Goal: Use online tool/utility: Utilize a website feature to perform a specific function

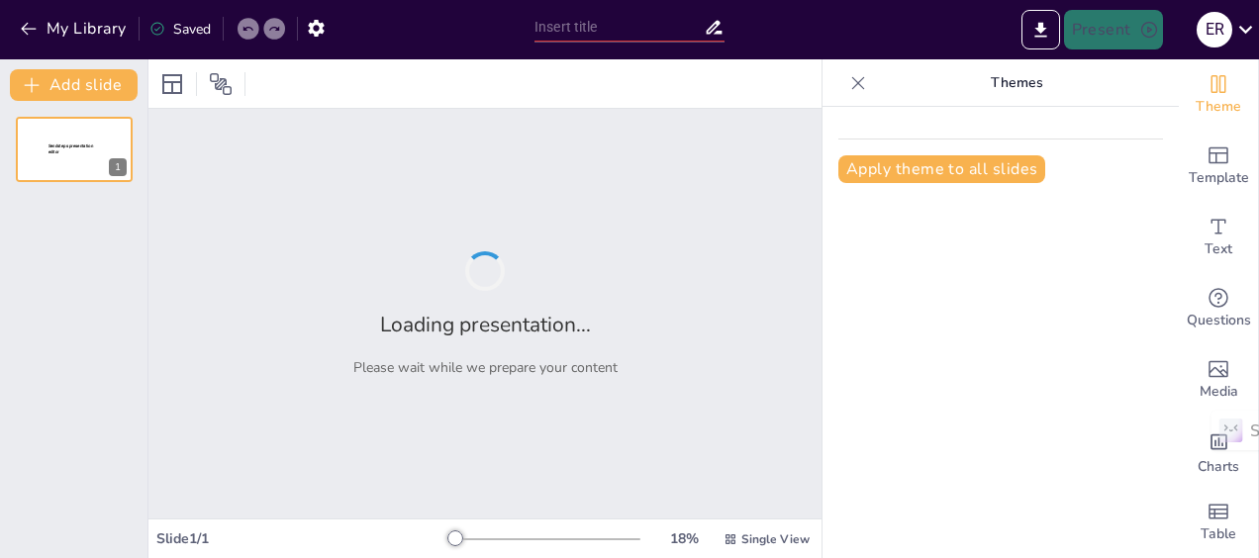
type input "Fundamentos de la Pedagogía: Definición y Corrientes Principales"
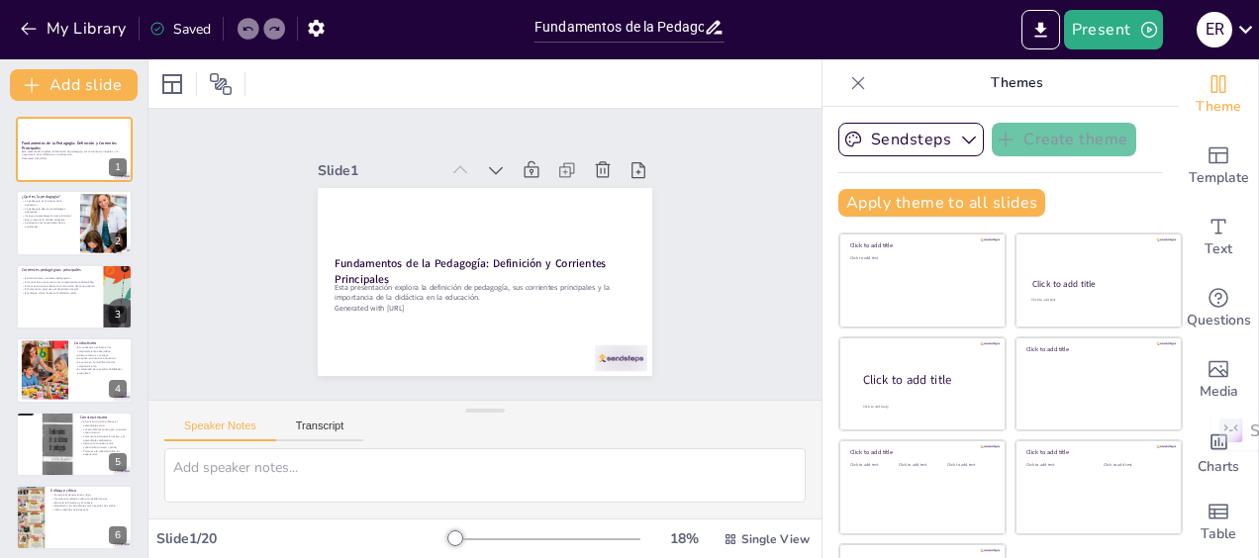
checkbox input "true"
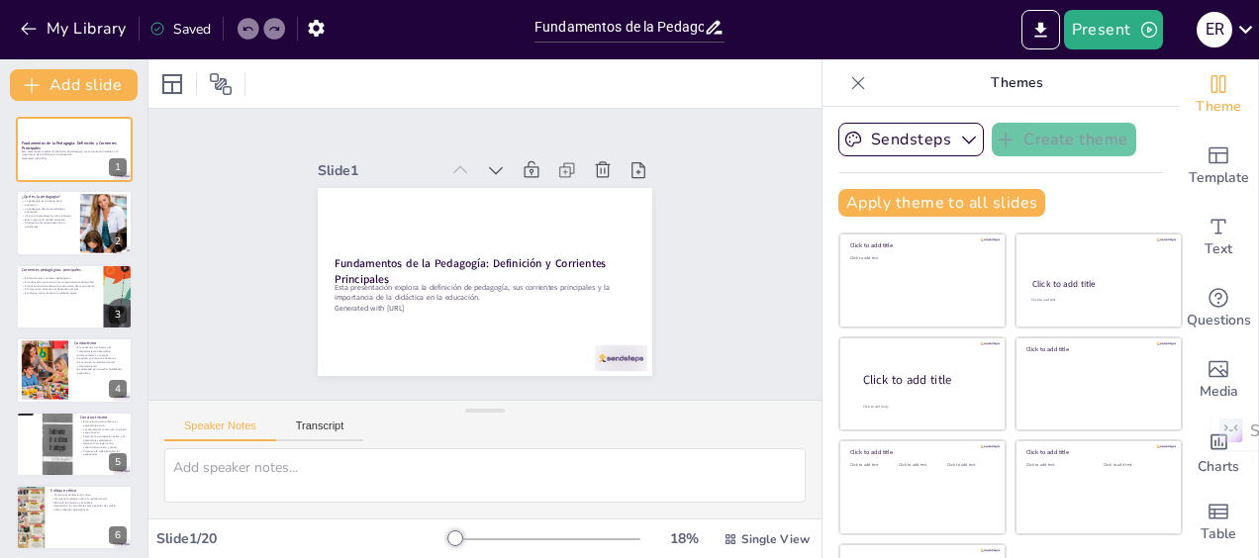
checkbox input "true"
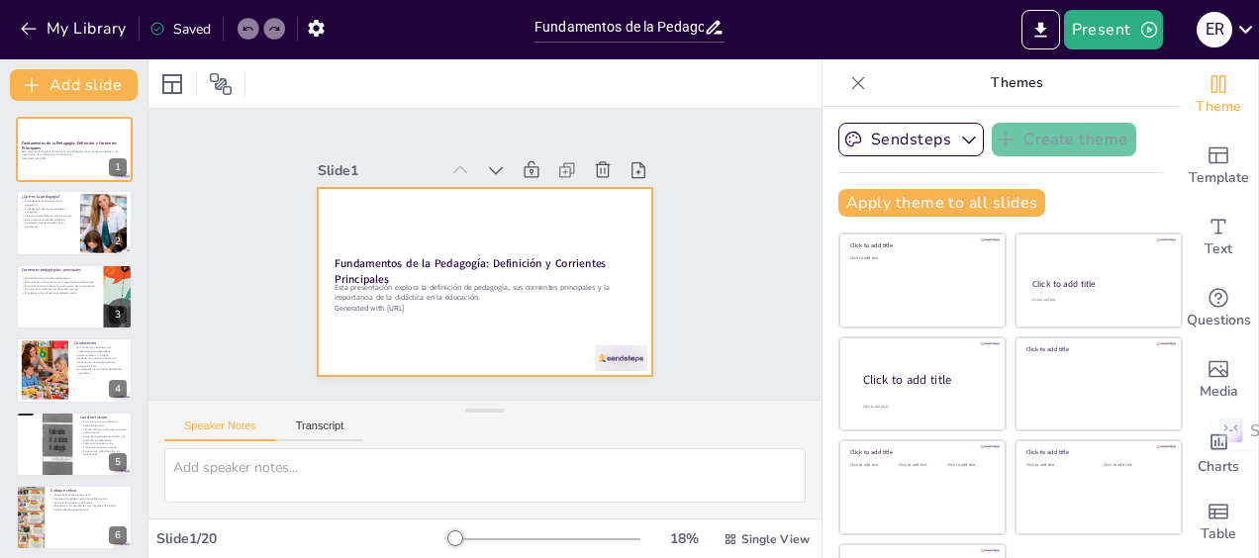
checkbox input "true"
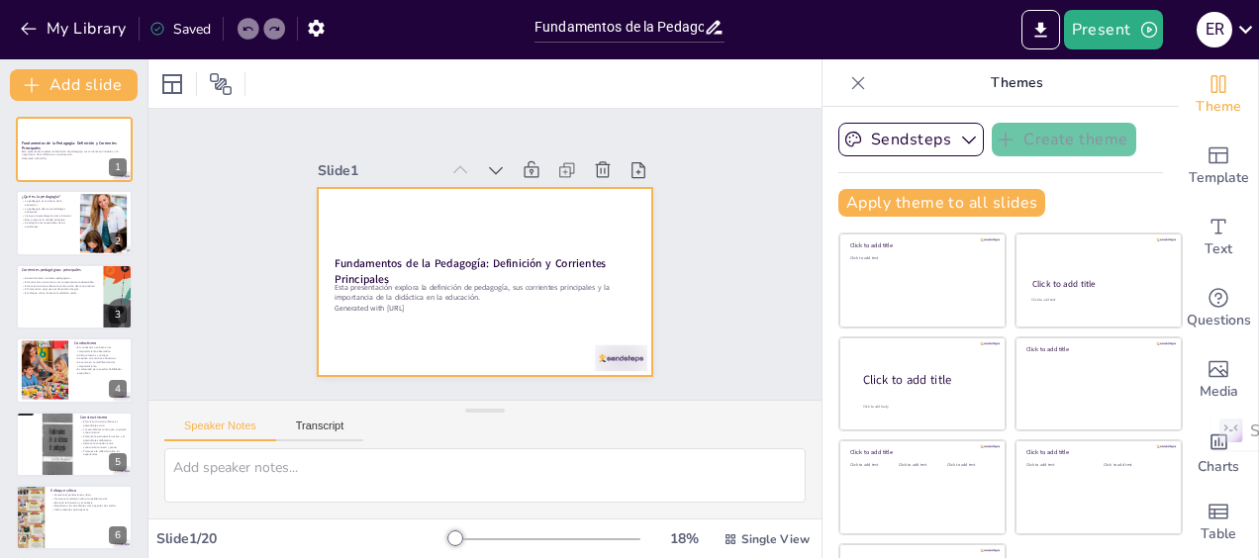
checkbox input "true"
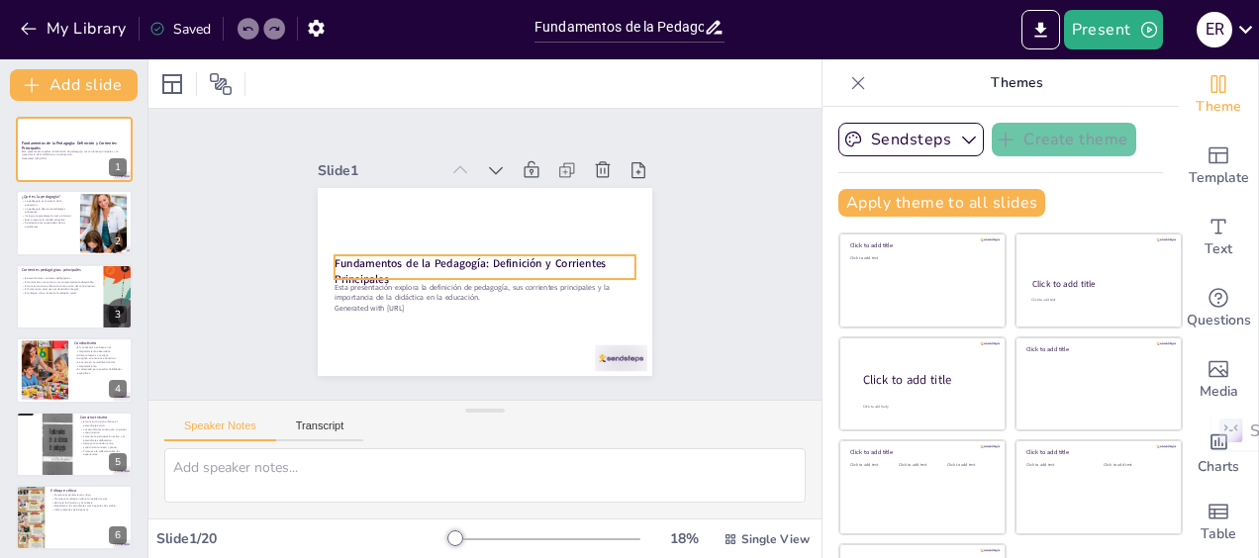
checkbox input "true"
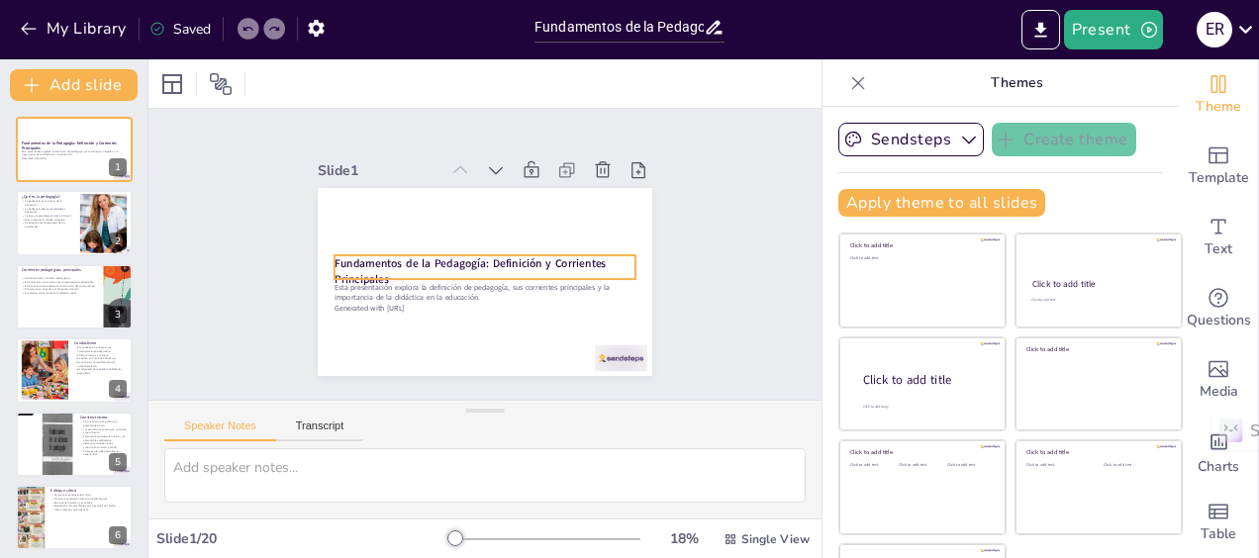
checkbox input "true"
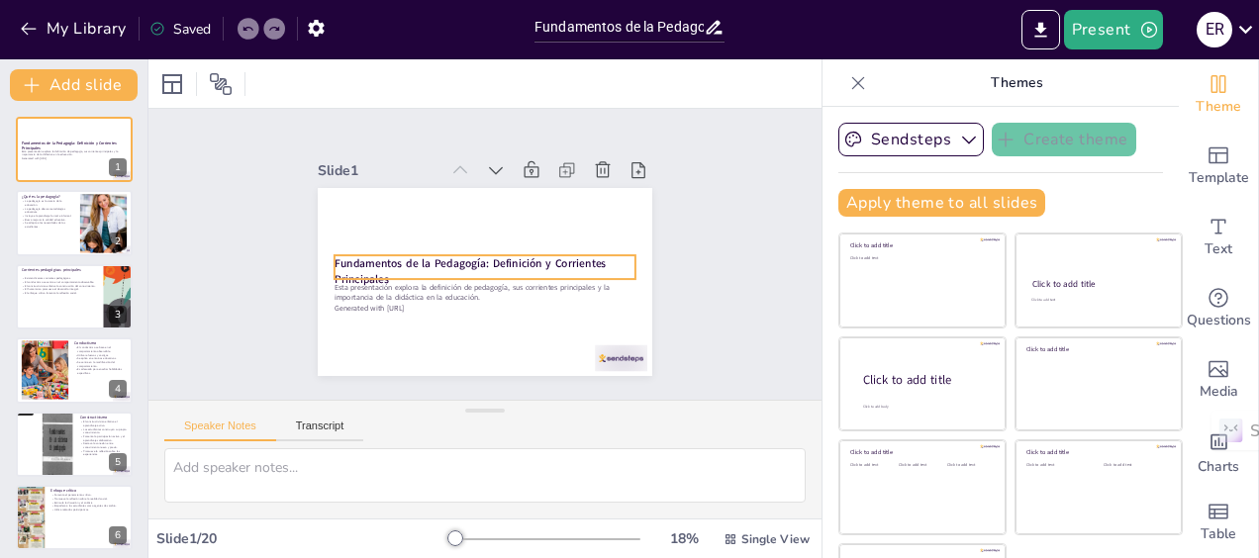
checkbox input "true"
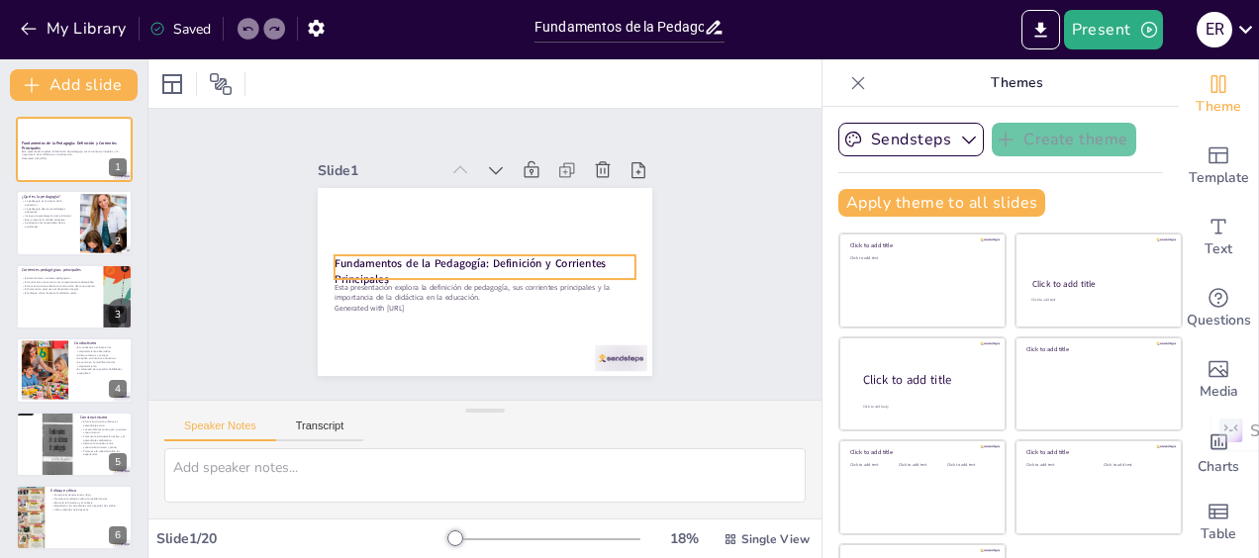
checkbox input "true"
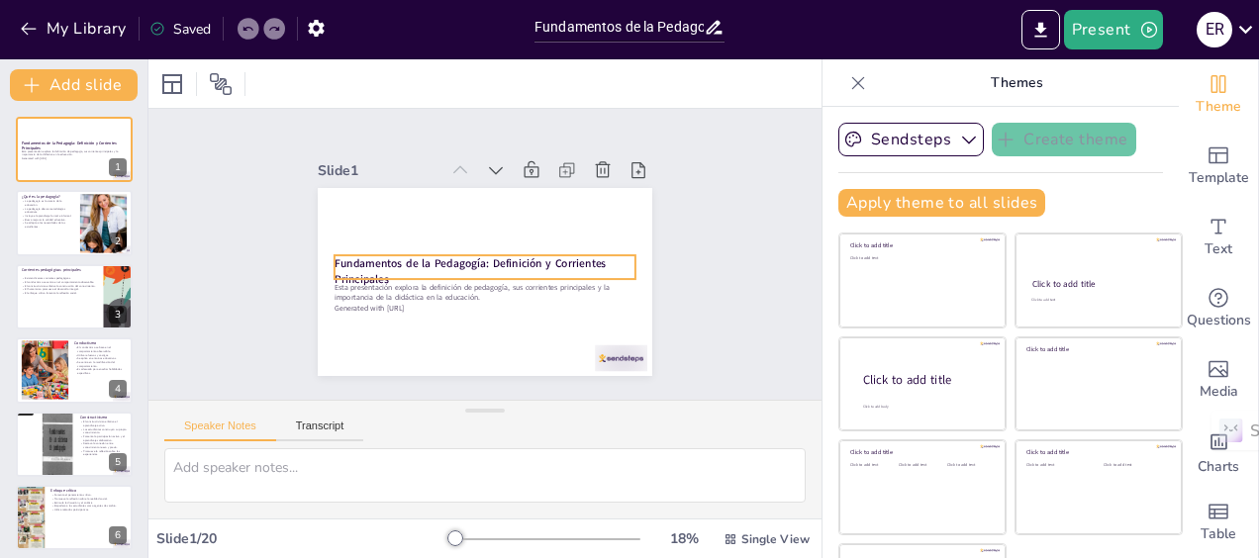
checkbox input "true"
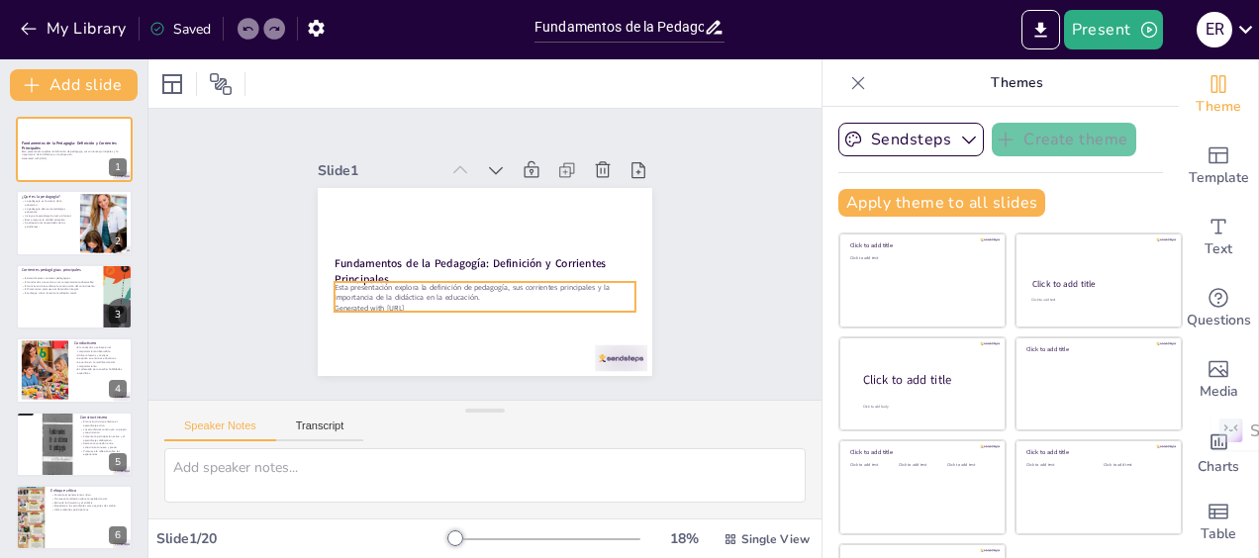
checkbox input "true"
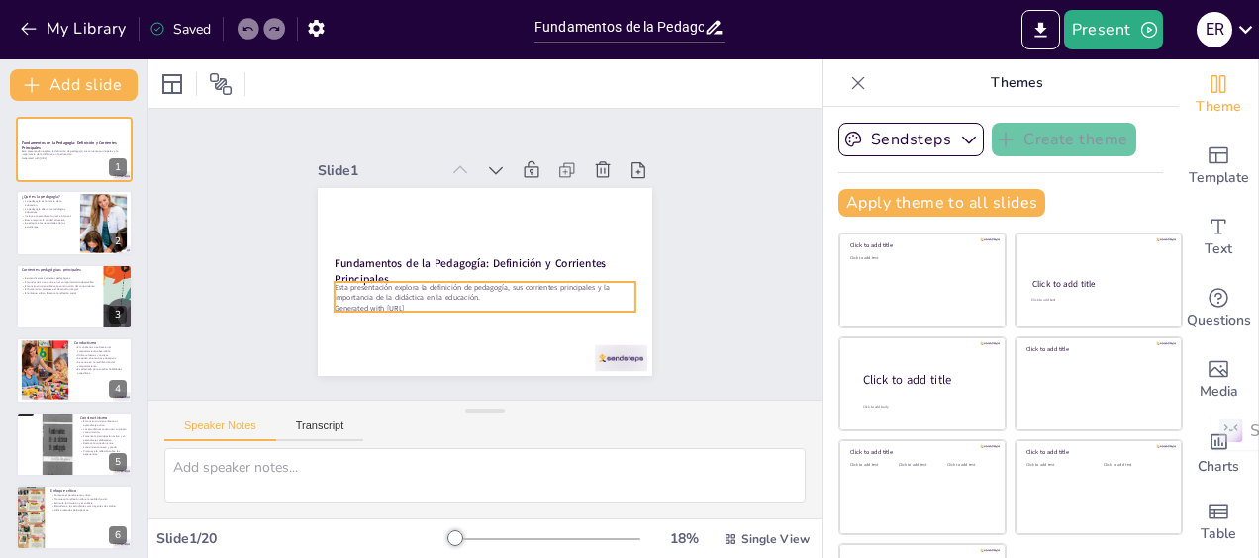
checkbox input "true"
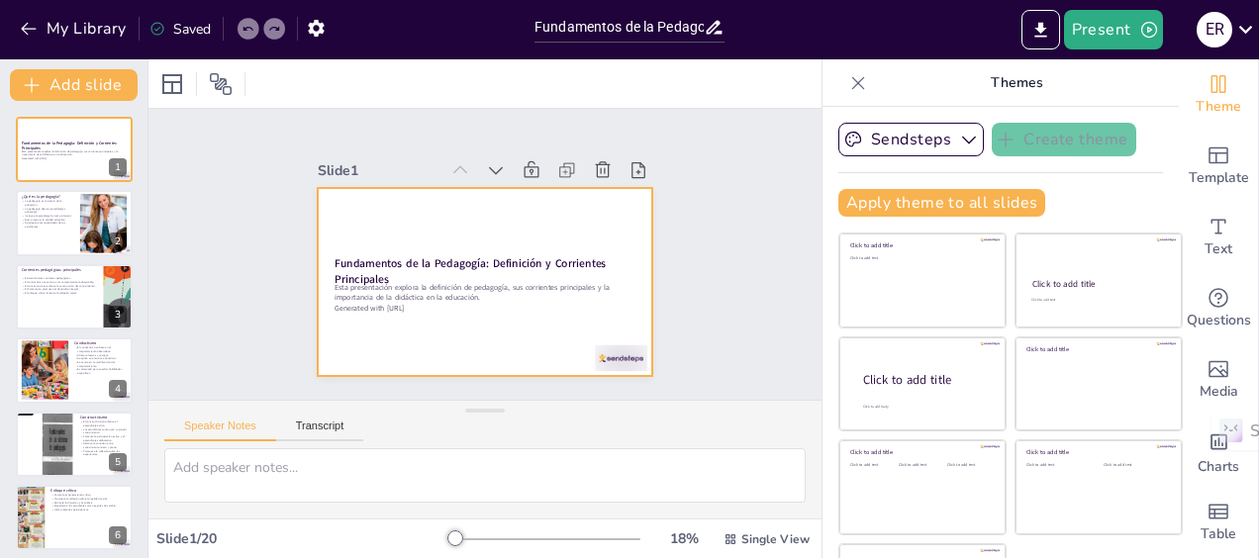
checkbox input "true"
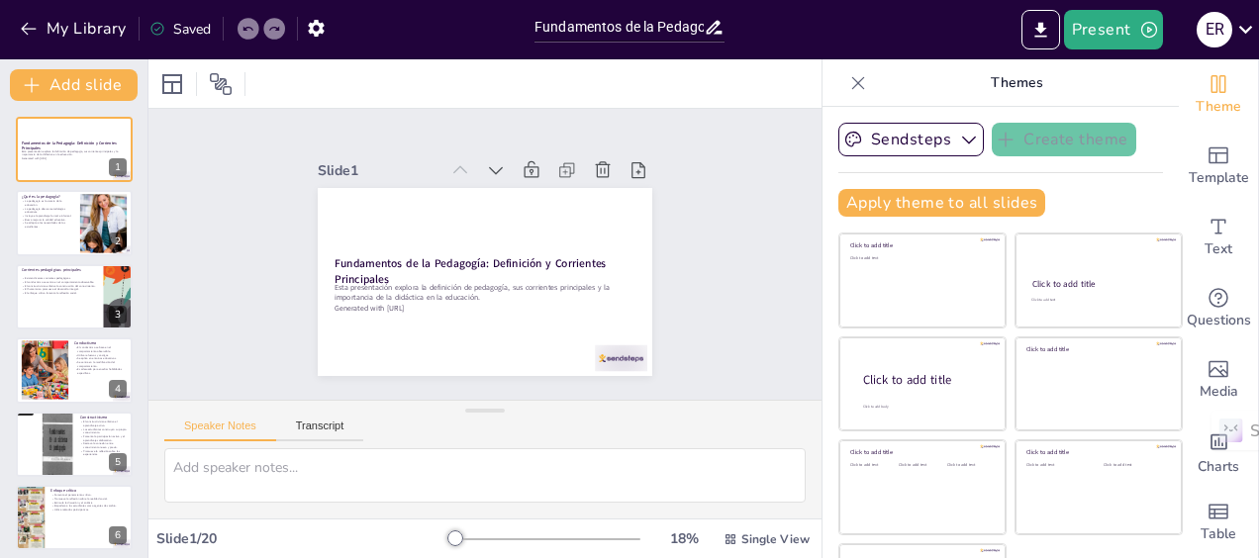
checkbox input "true"
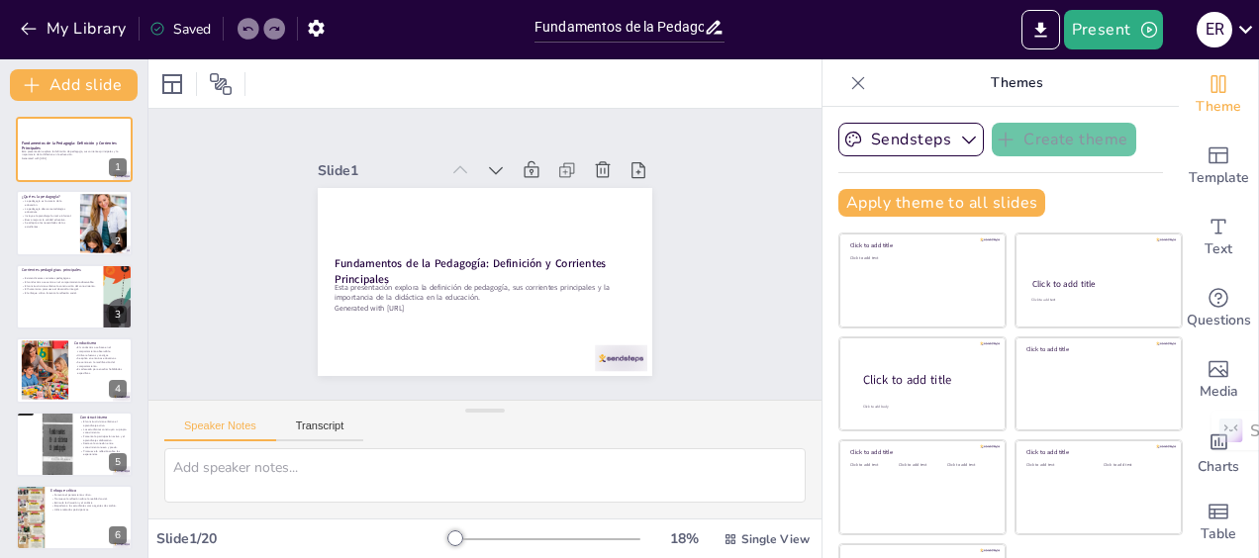
checkbox input "true"
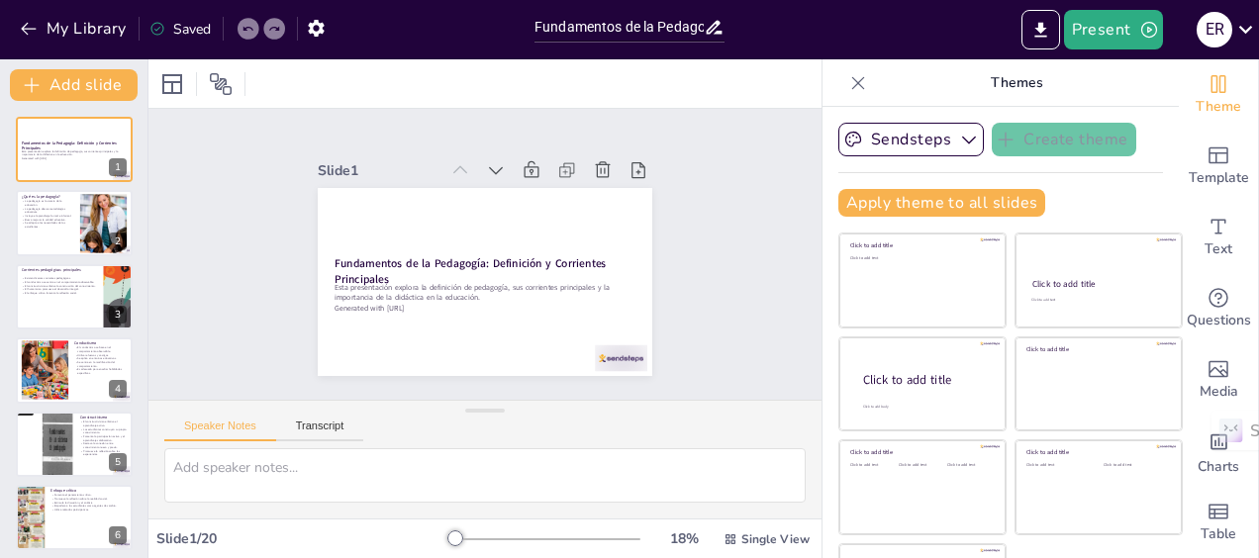
checkbox input "true"
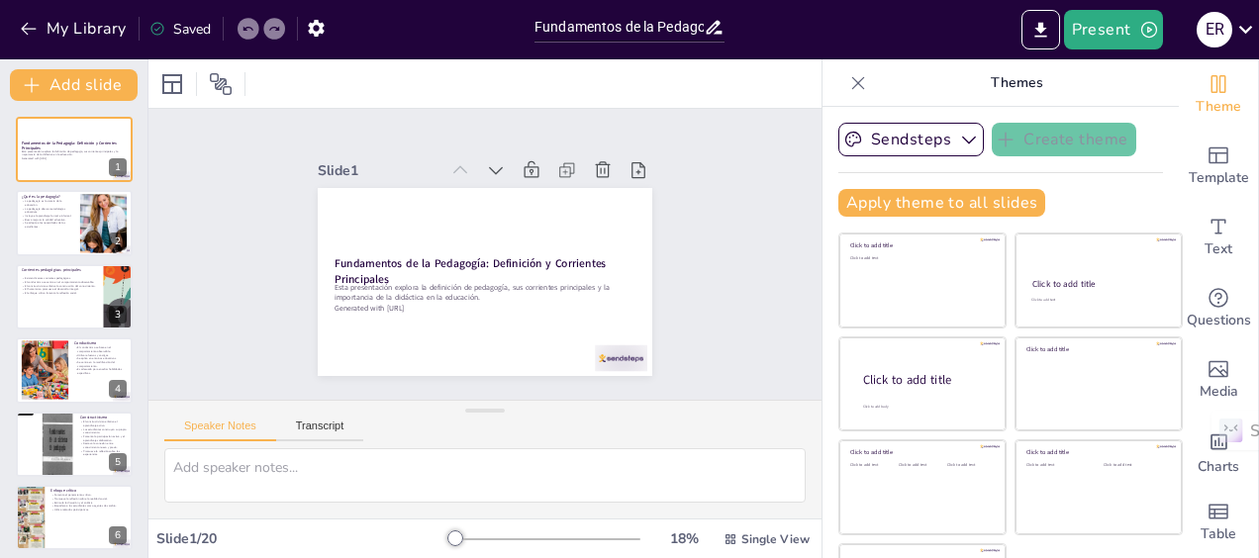
checkbox input "true"
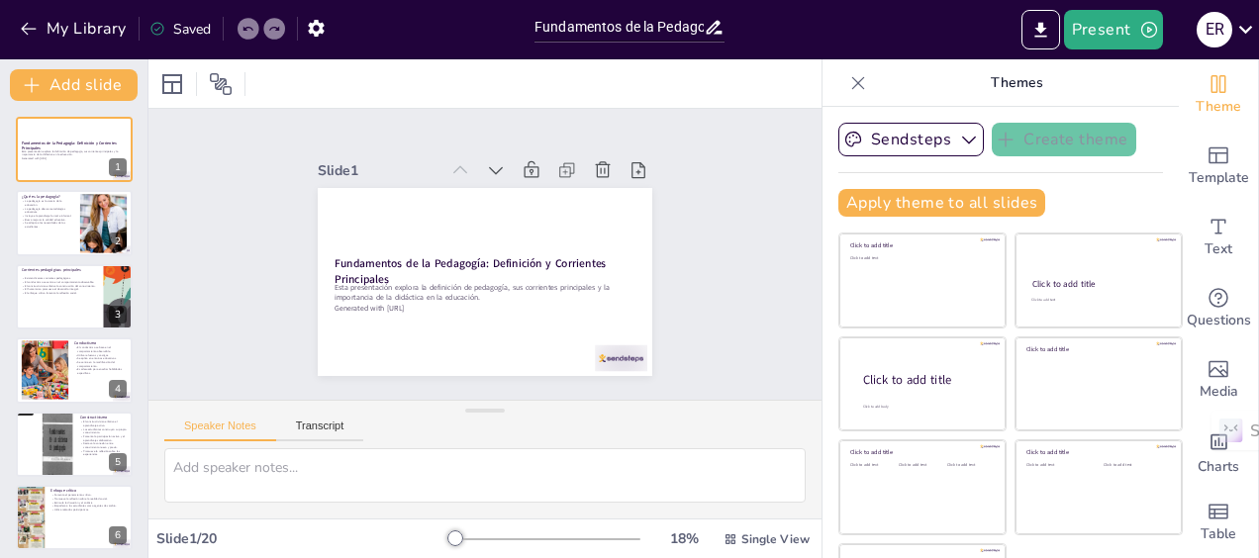
checkbox input "true"
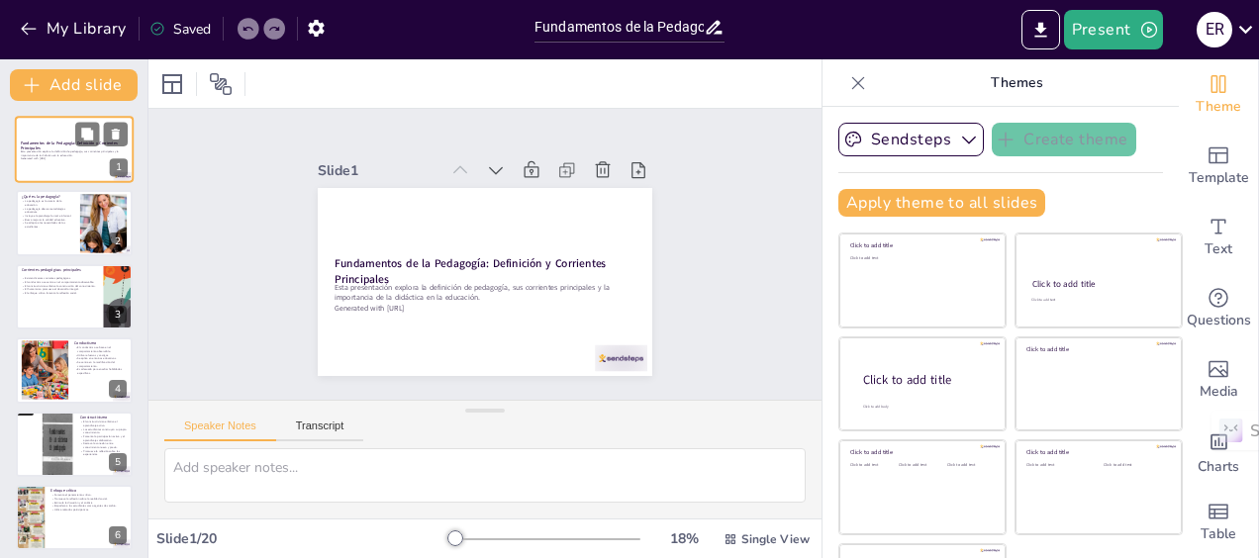
checkbox input "true"
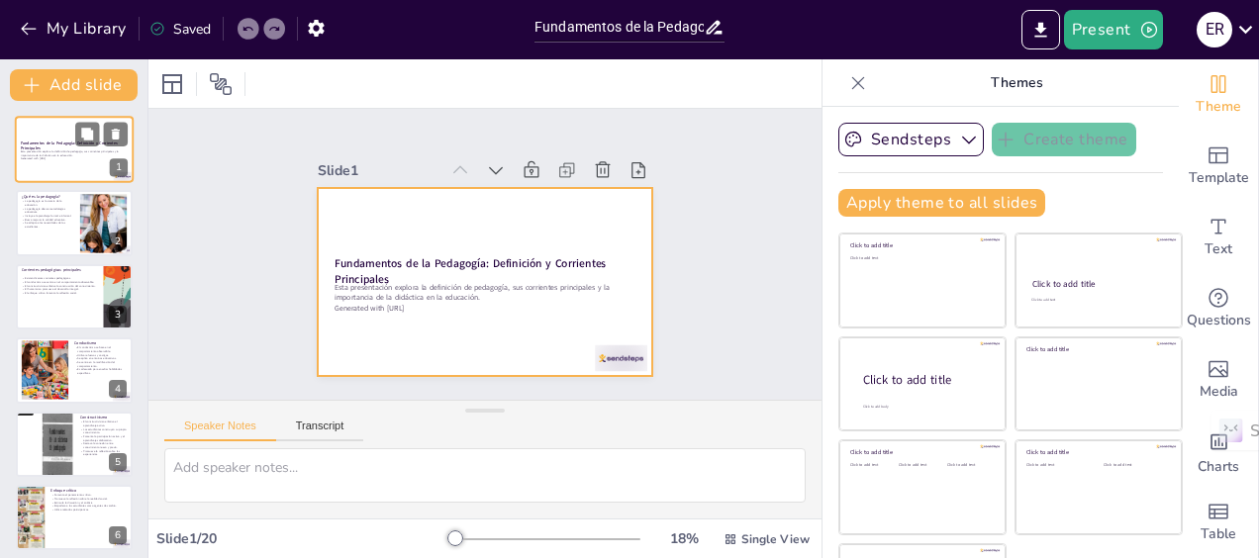
checkbox input "true"
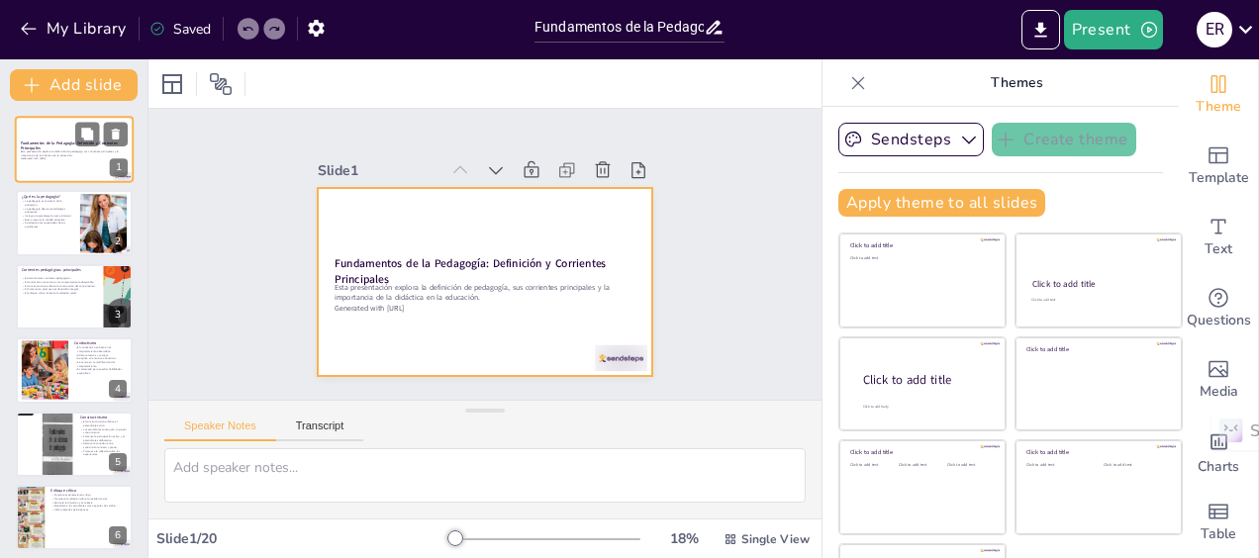
checkbox input "true"
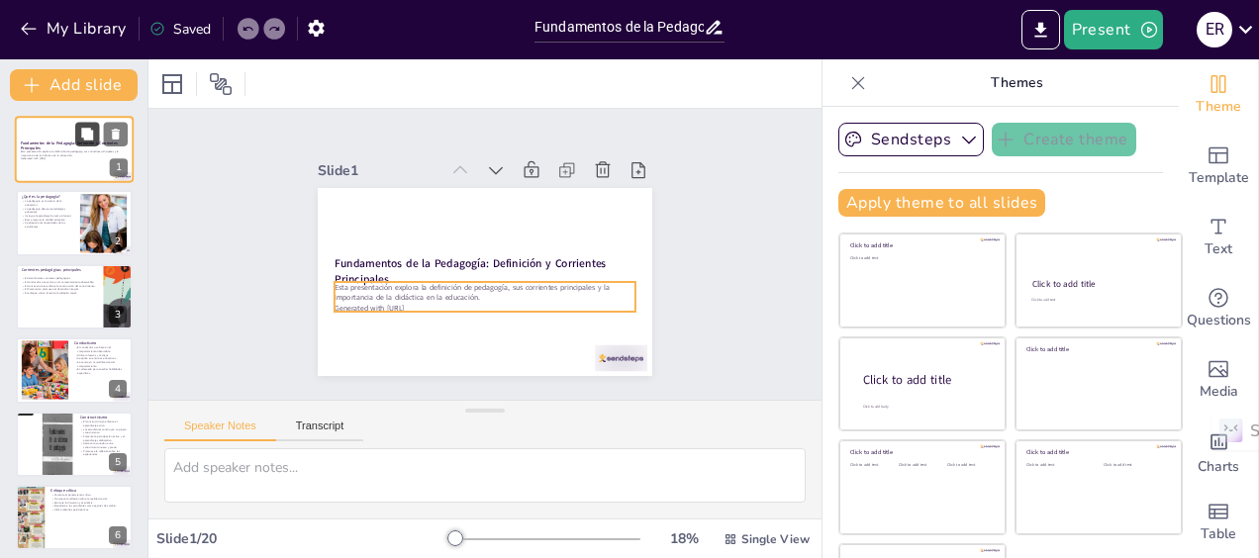
checkbox input "true"
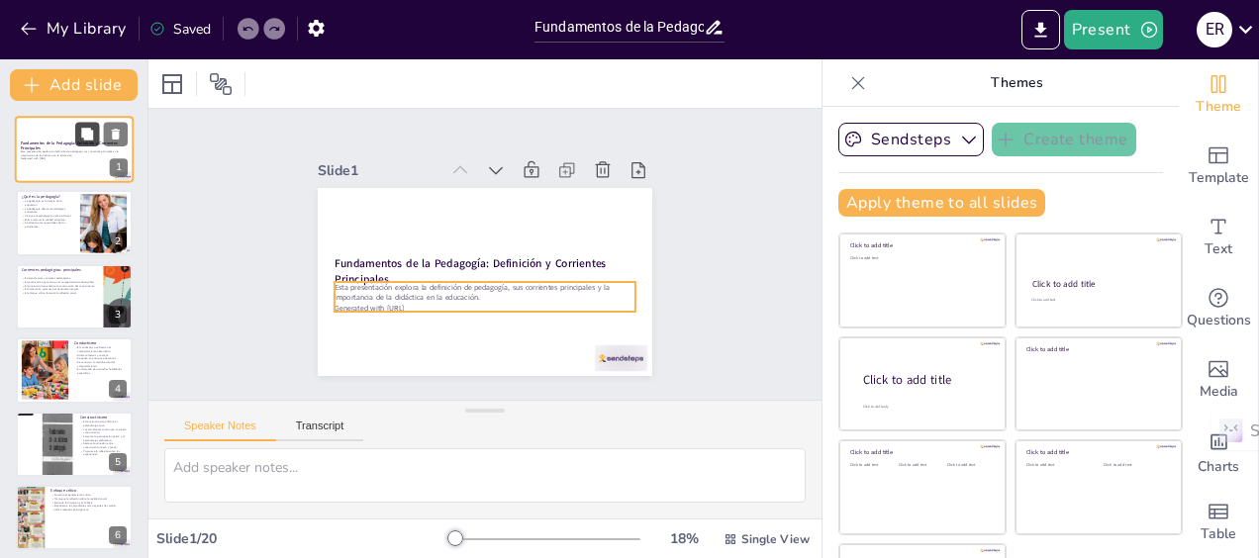
checkbox input "true"
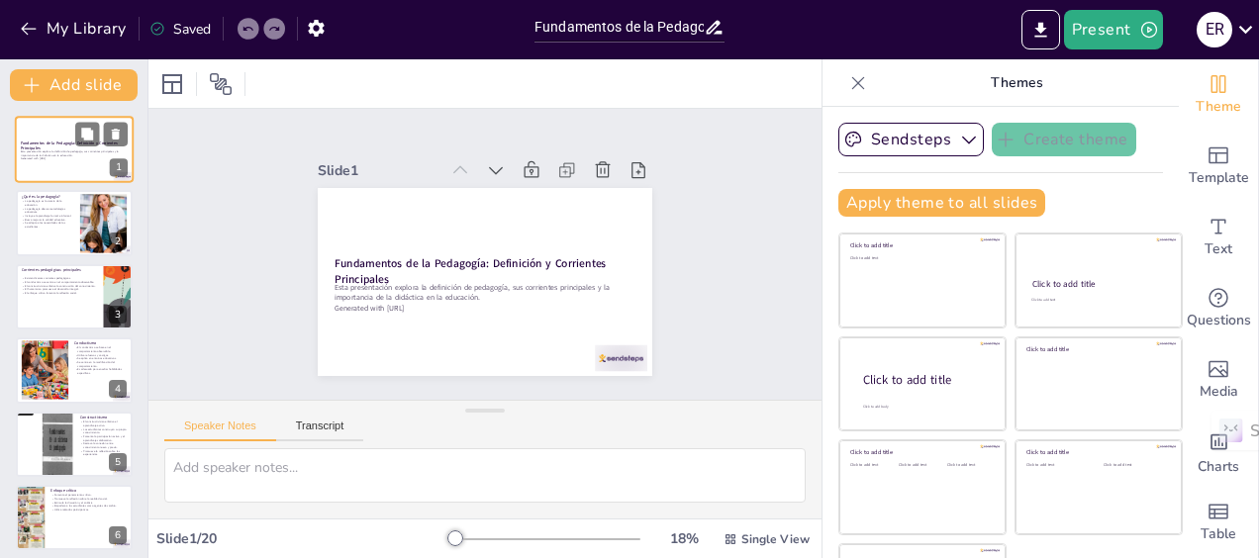
checkbox input "true"
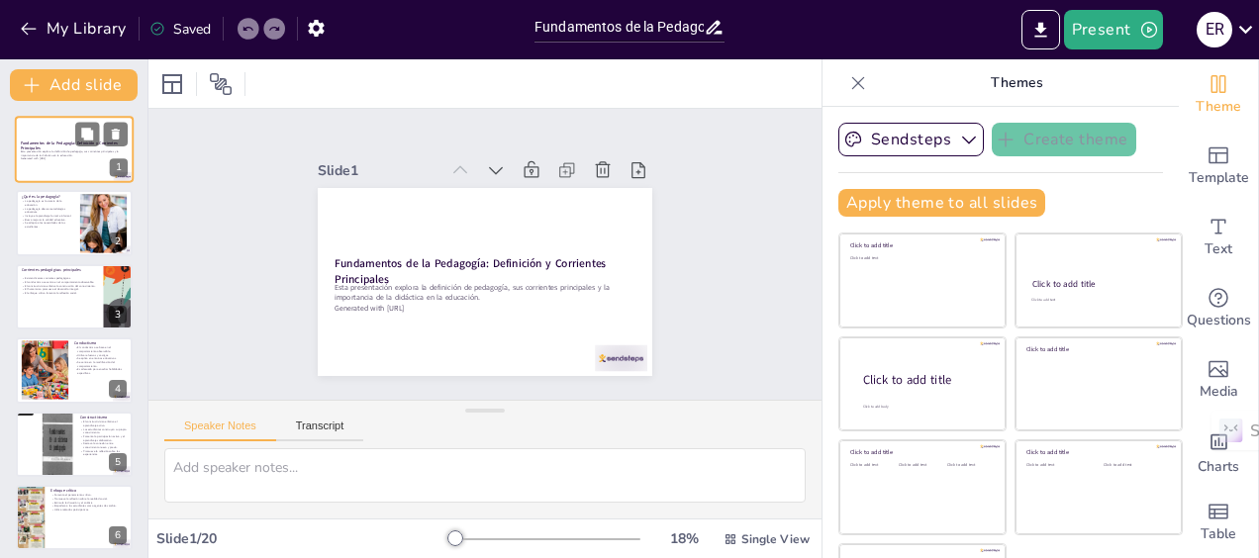
checkbox input "true"
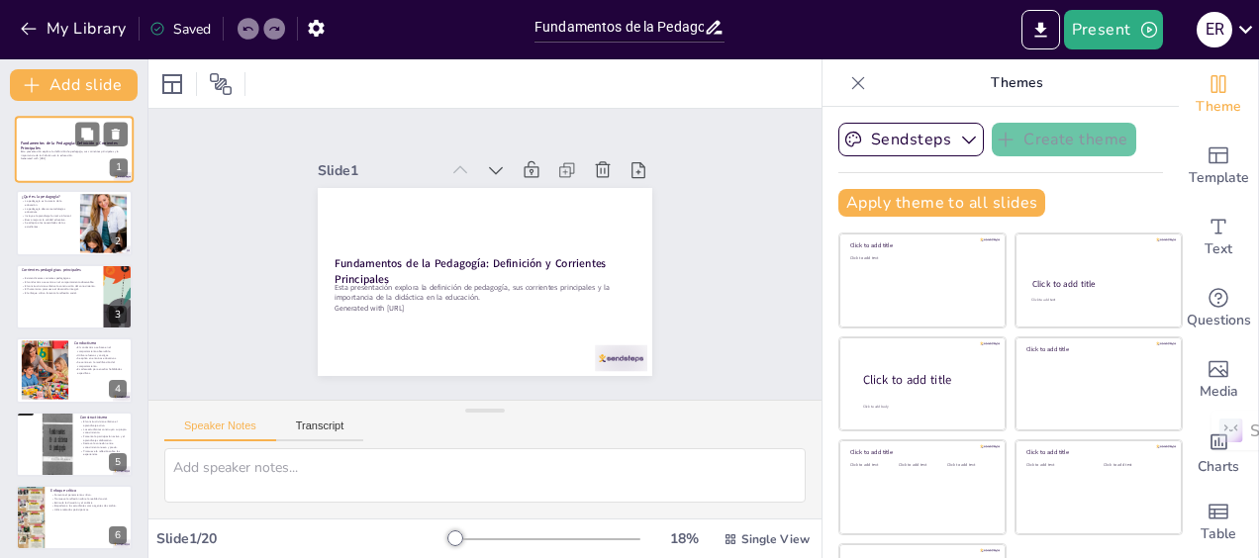
checkbox input "true"
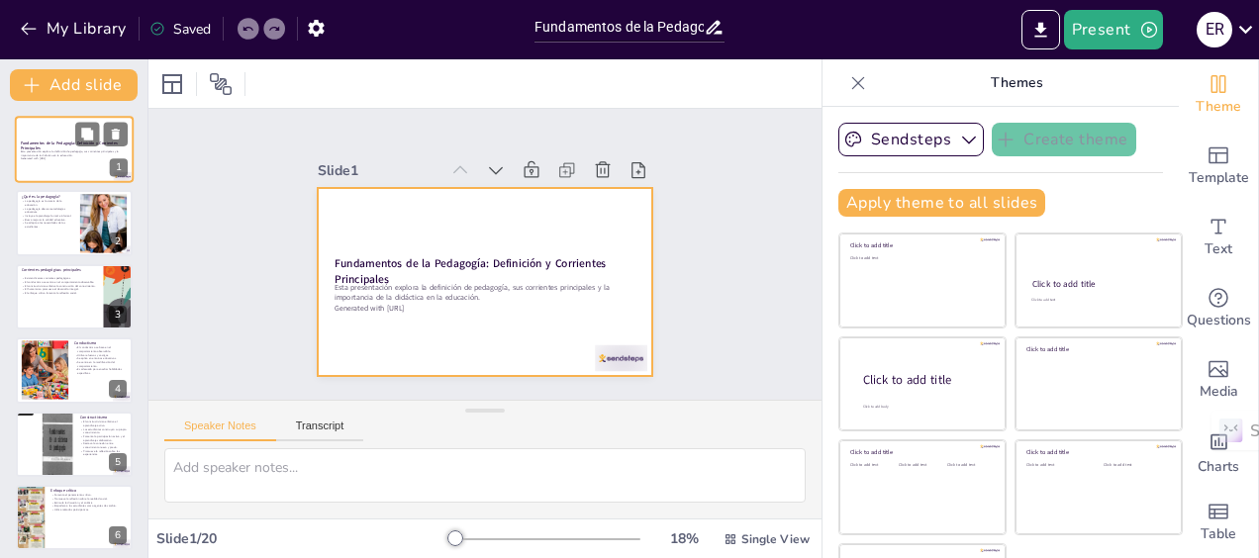
checkbox input "true"
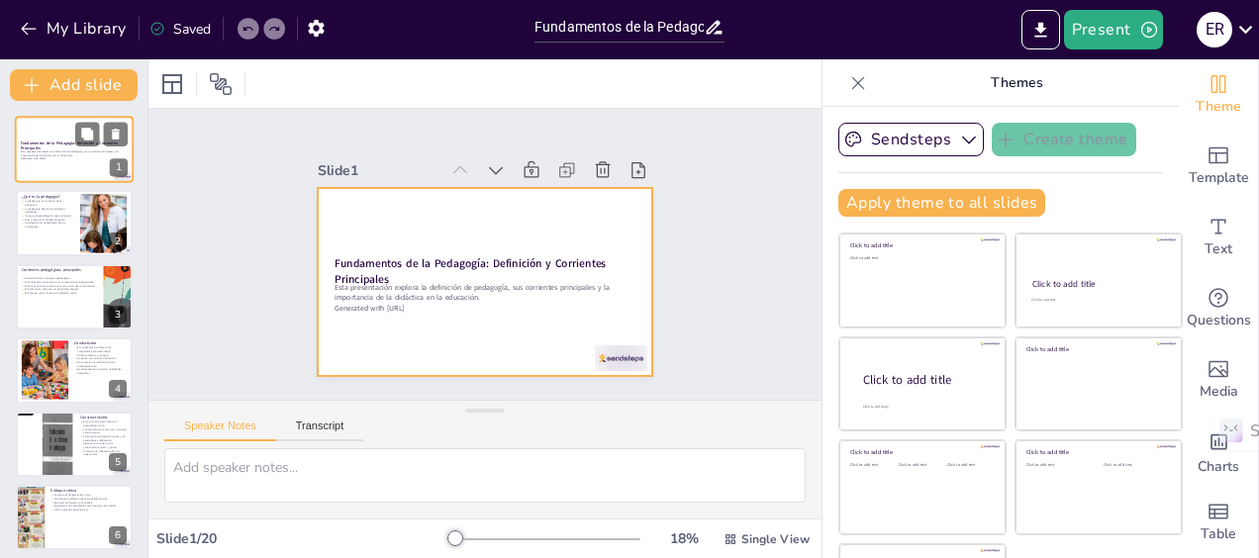
checkbox input "true"
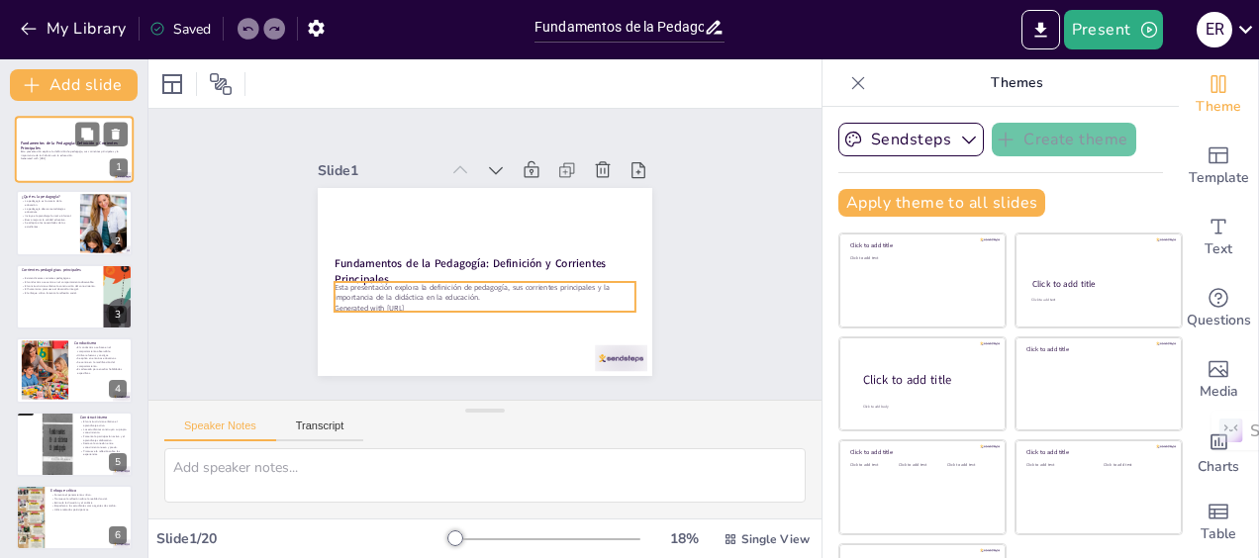
checkbox input "true"
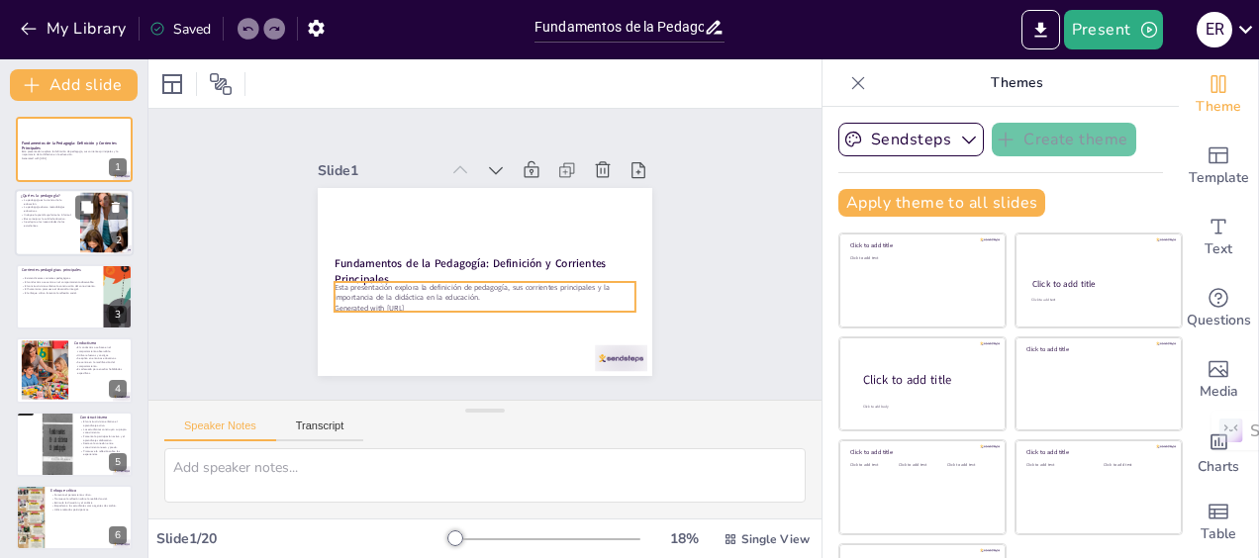
checkbox input "true"
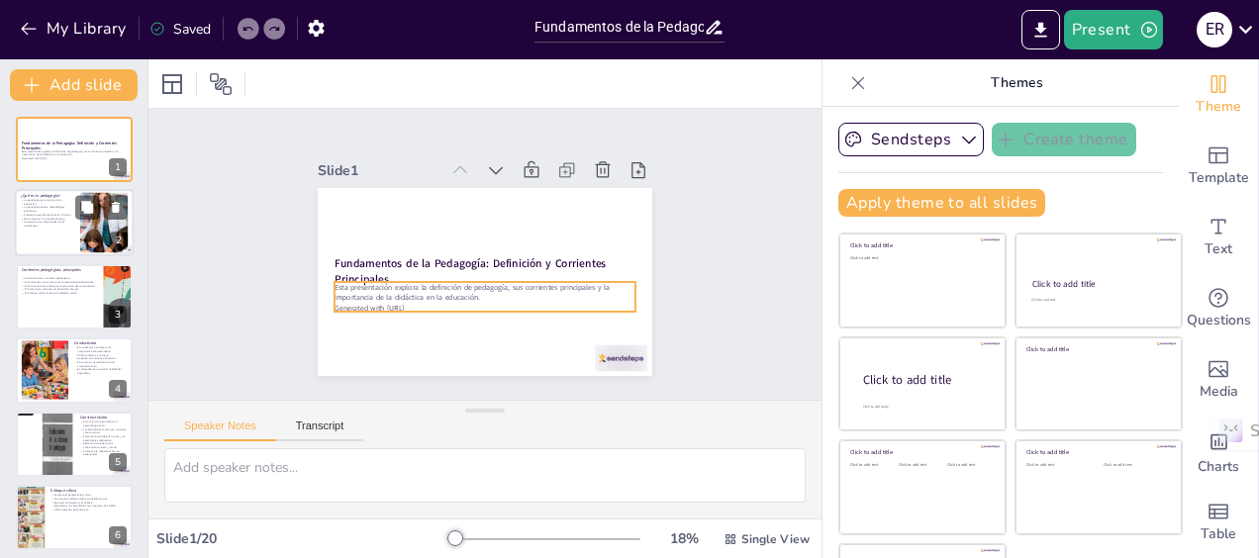
checkbox input "true"
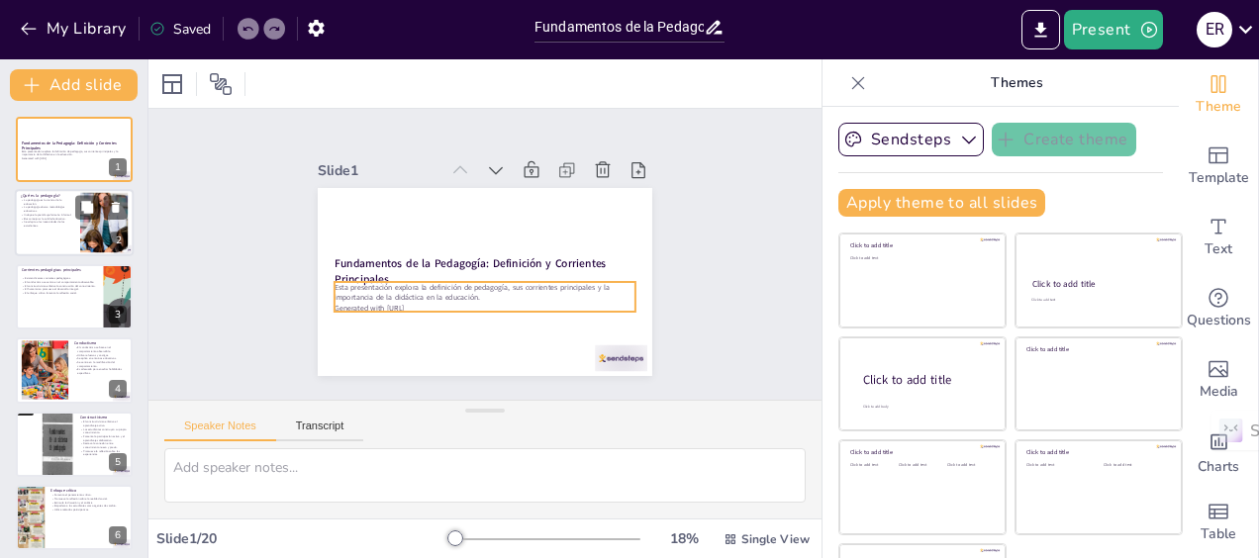
checkbox input "true"
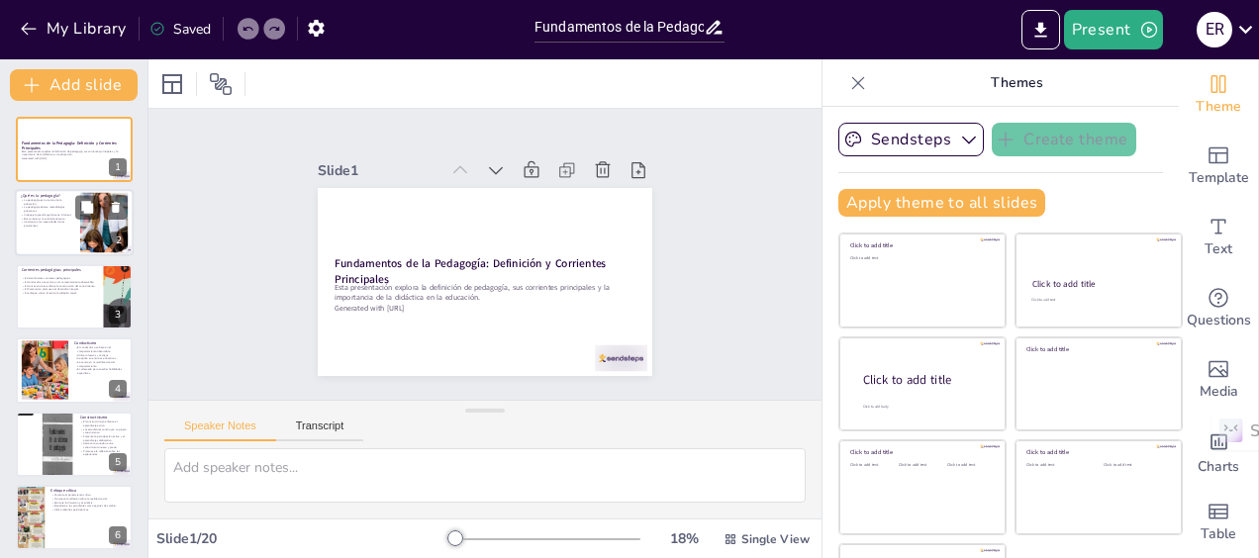
checkbox input "true"
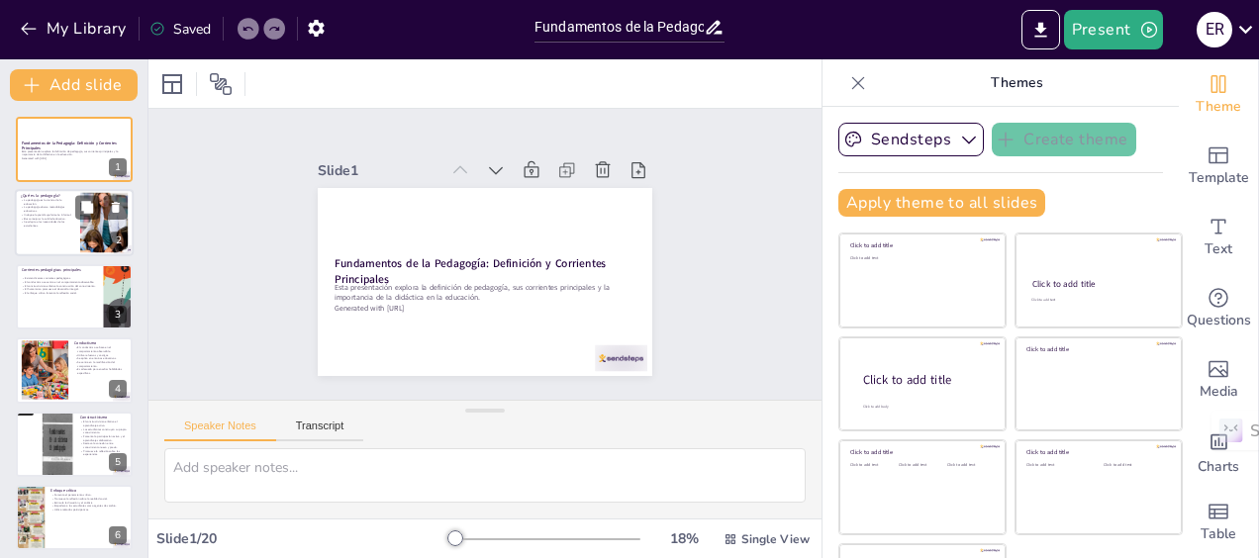
checkbox input "true"
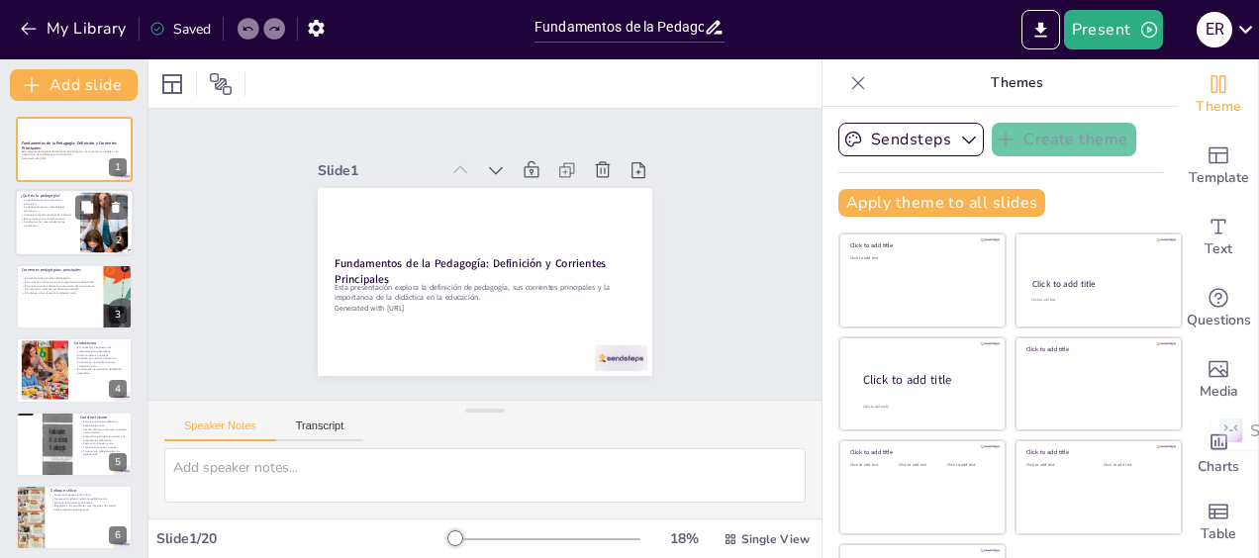
checkbox input "true"
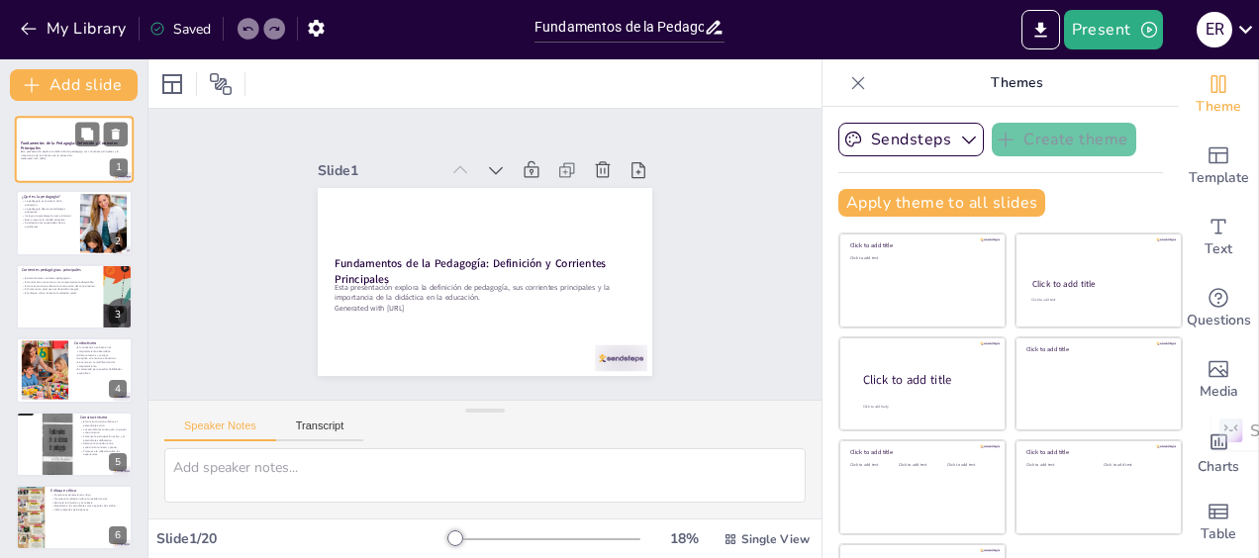
checkbox input "true"
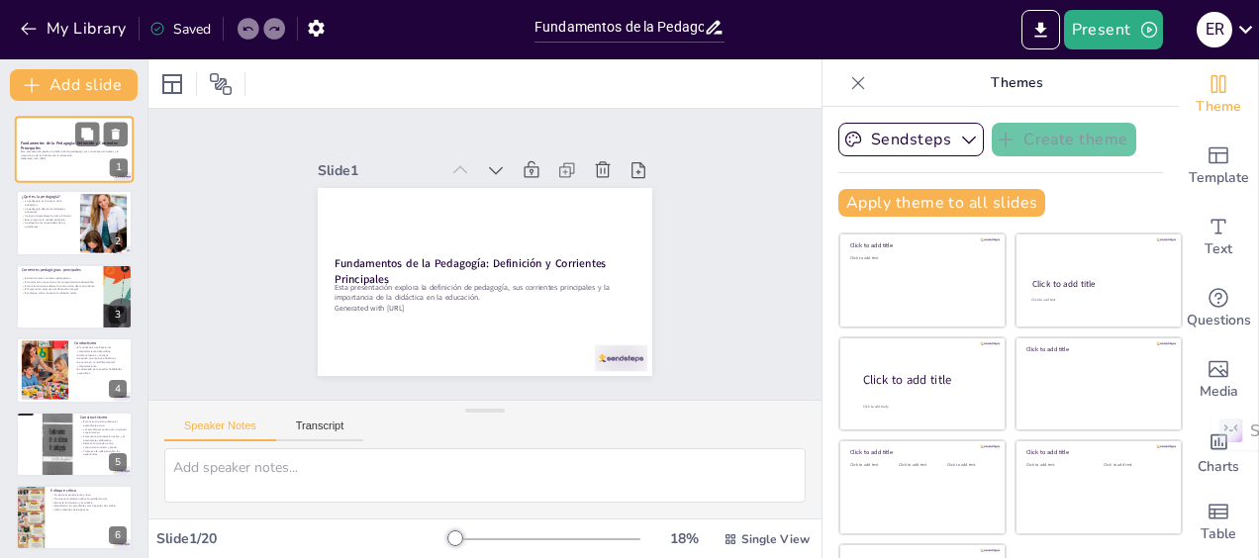
checkbox input "true"
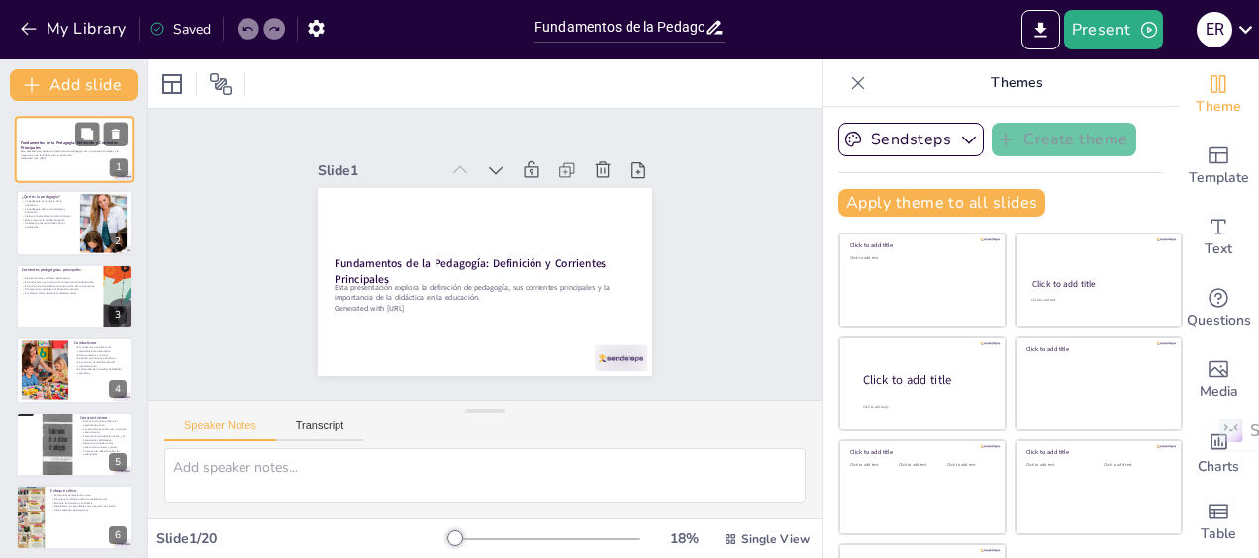
checkbox input "true"
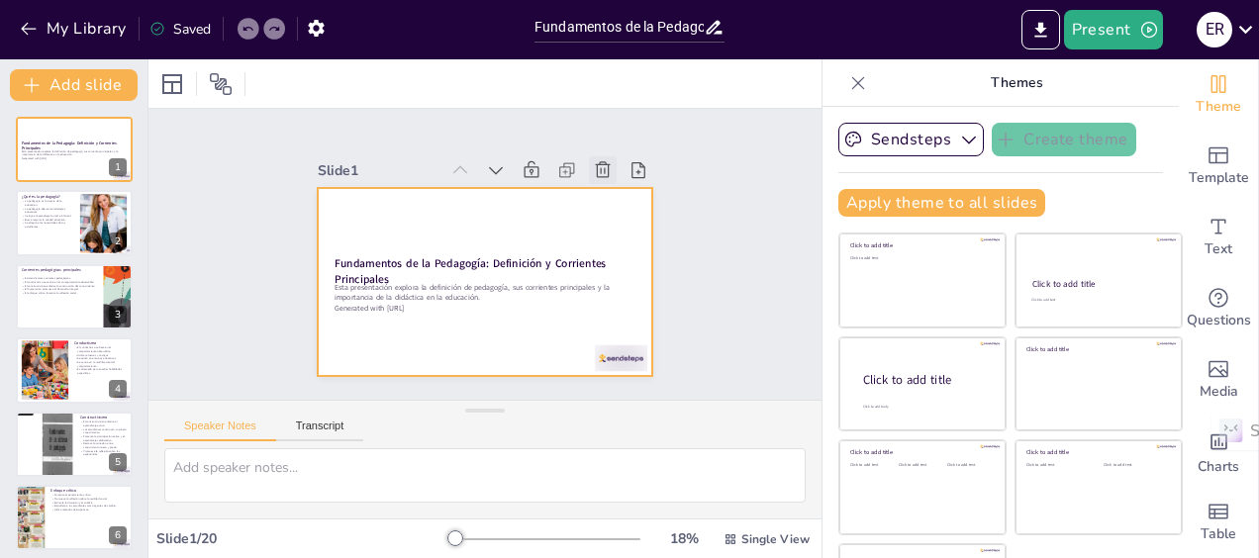
checkbox input "true"
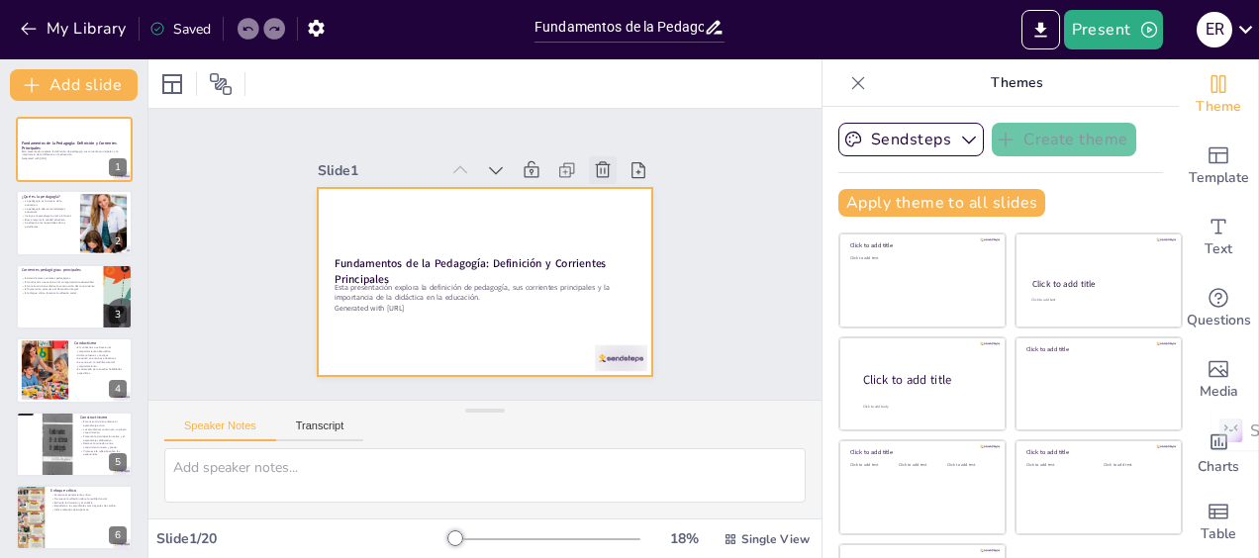
checkbox input "true"
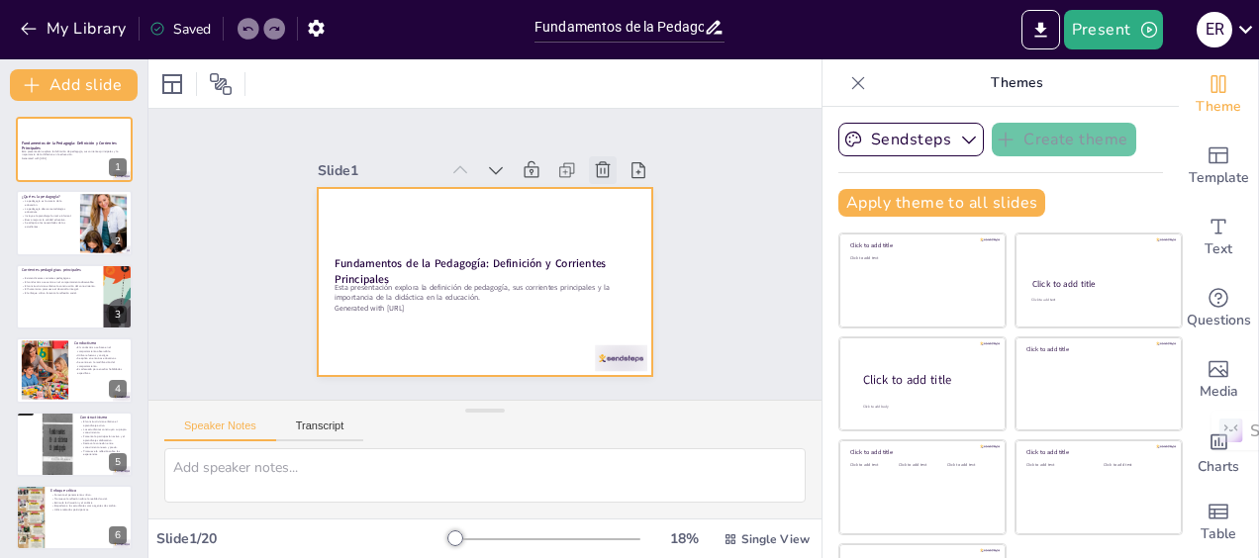
checkbox input "true"
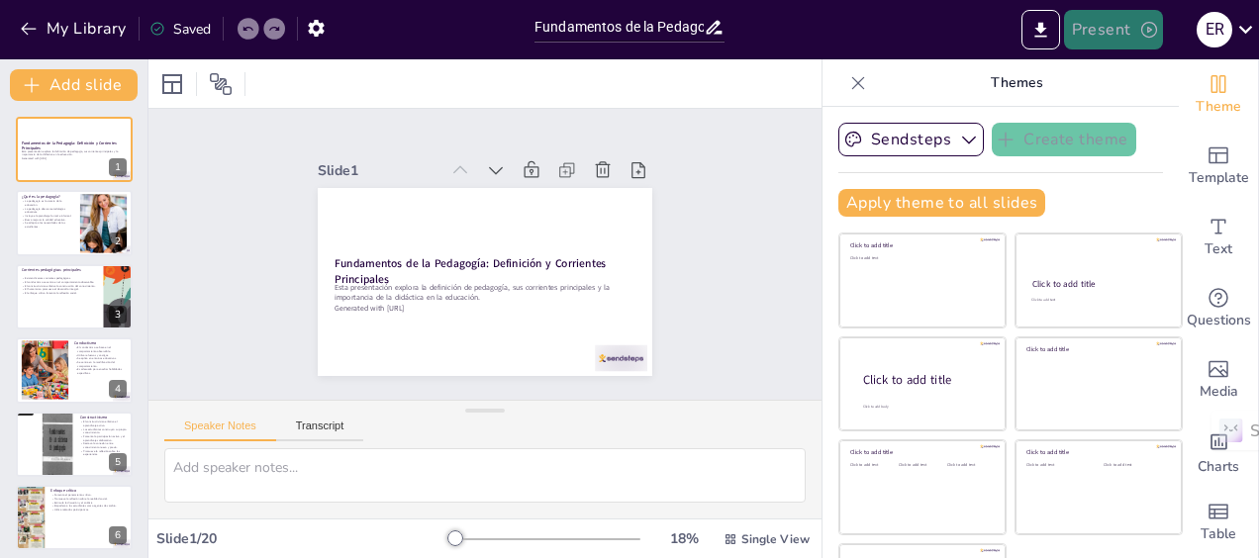
click at [1092, 10] on button "Present" at bounding box center [1113, 30] width 99 height 40
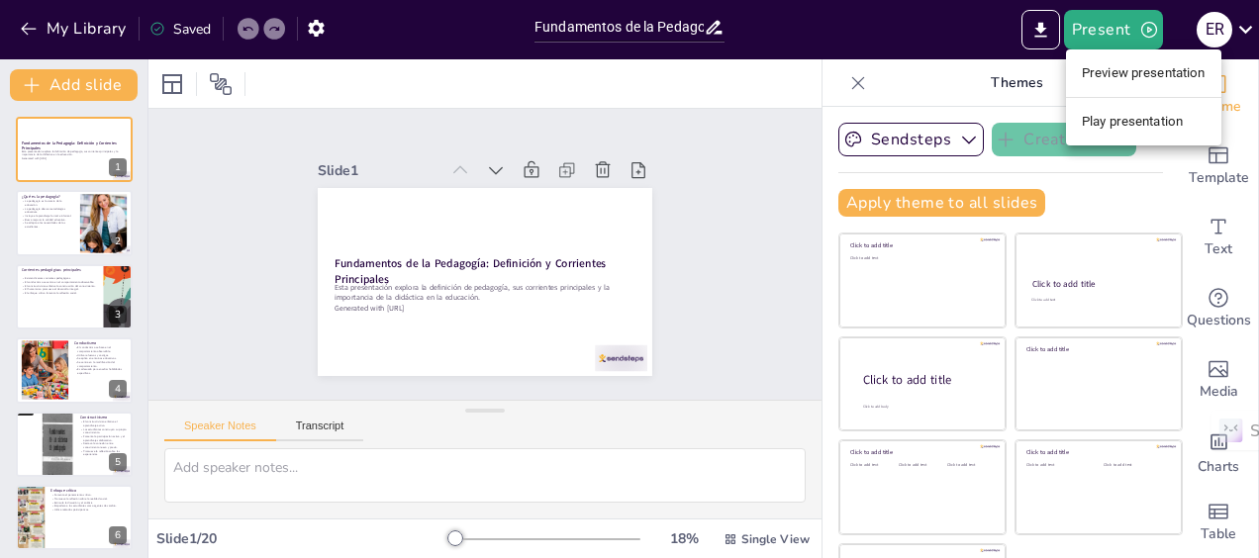
click at [1118, 69] on li "Preview presentation" at bounding box center [1143, 73] width 155 height 32
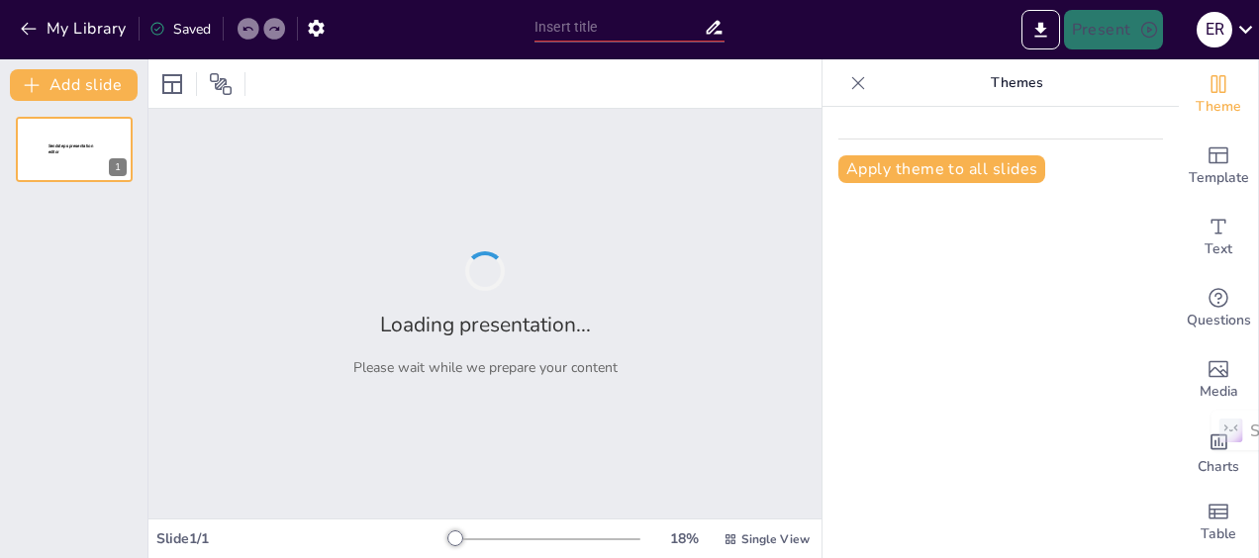
type input "Fundamentos de la Pedagogía: Definición y Corrientes Principales"
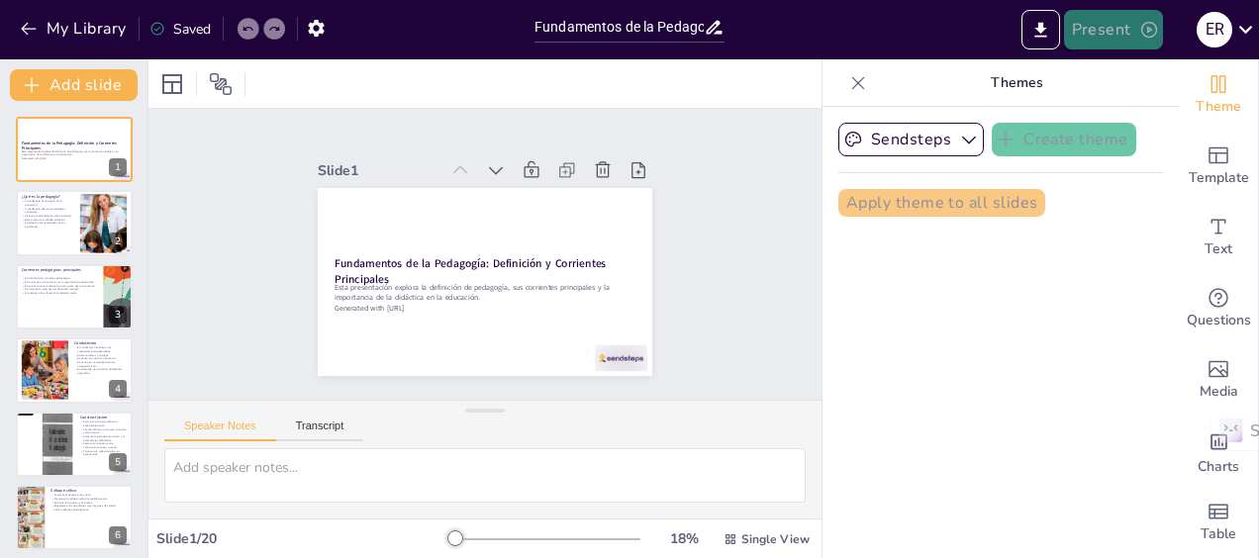
click at [1102, 26] on button "Present" at bounding box center [1113, 30] width 99 height 40
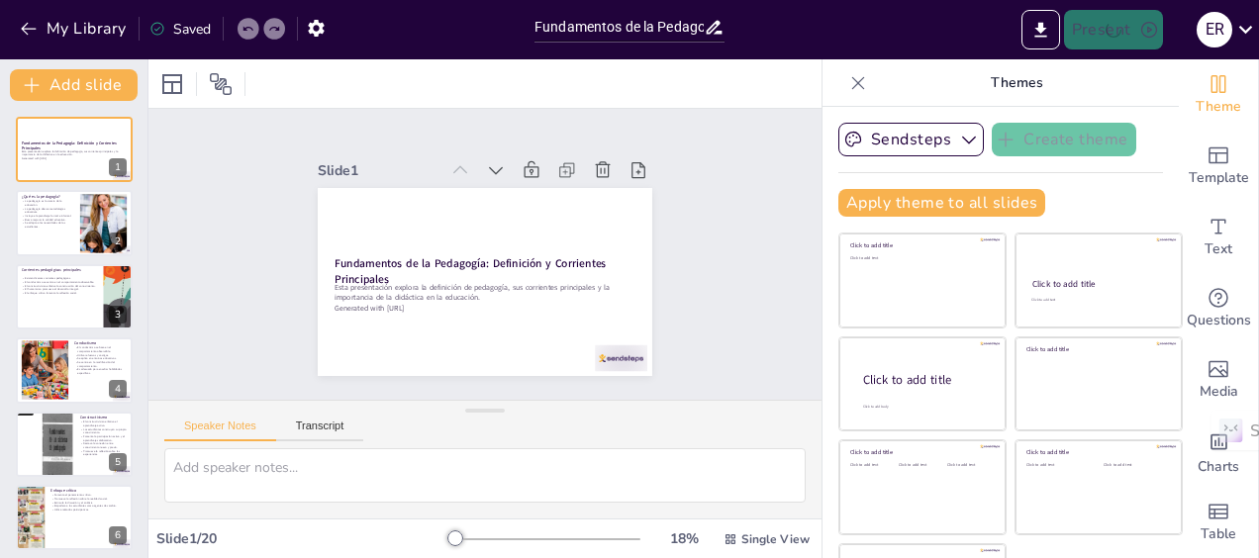
checkbox input "true"
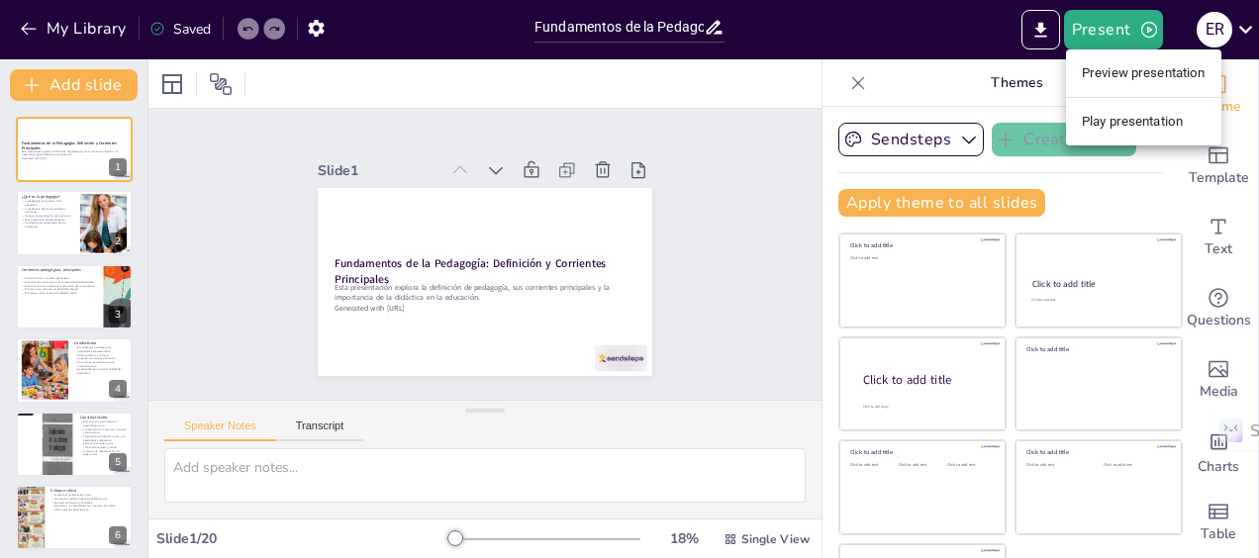
click at [1098, 115] on li "Play presentation" at bounding box center [1143, 122] width 155 height 32
